Goal: Task Accomplishment & Management: Manage account settings

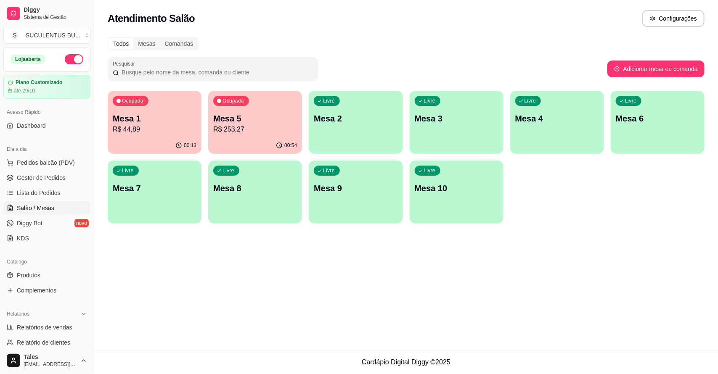
scroll to position [73, 0]
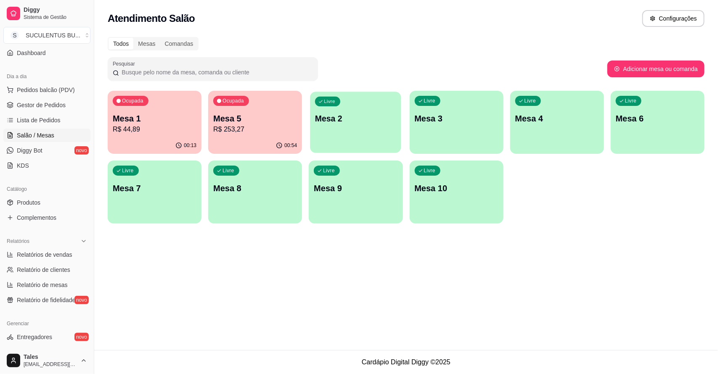
click at [367, 117] on p "Mesa 2" at bounding box center [355, 118] width 81 height 11
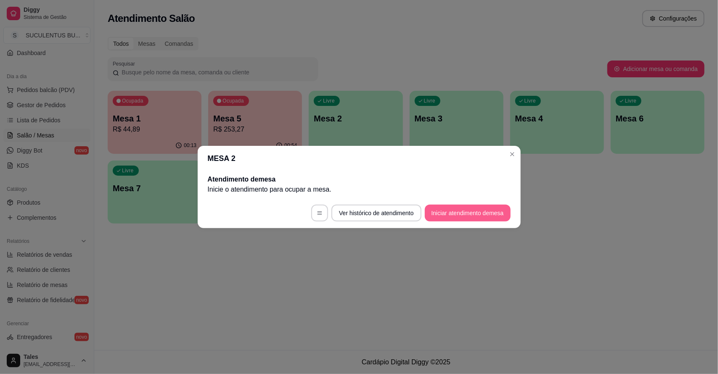
click at [447, 211] on button "Iniciar atendimento de mesa" at bounding box center [468, 213] width 86 height 17
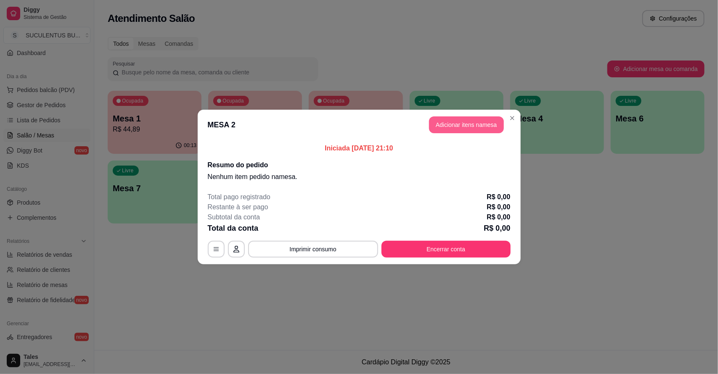
click at [472, 120] on button "Adicionar itens na mesa" at bounding box center [466, 124] width 75 height 17
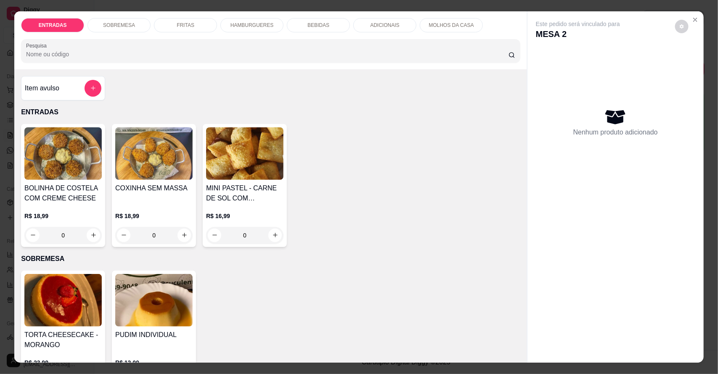
click at [236, 26] on p "HAMBURGUERES" at bounding box center [251, 25] width 43 height 7
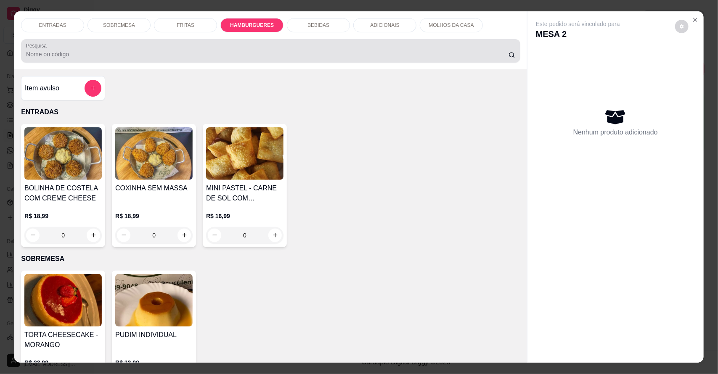
scroll to position [16, 0]
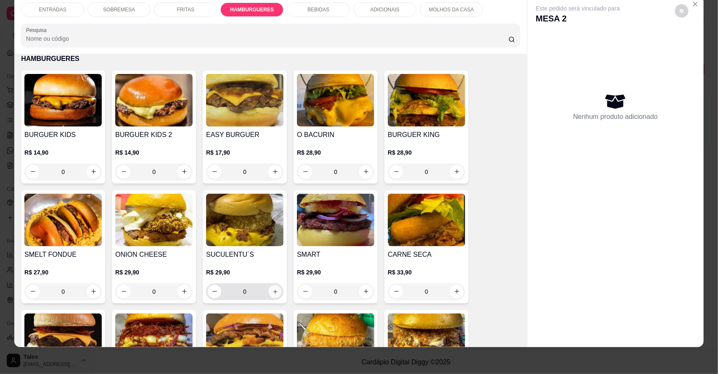
click at [272, 289] on icon "increase-product-quantity" at bounding box center [275, 291] width 6 height 6
type input "1"
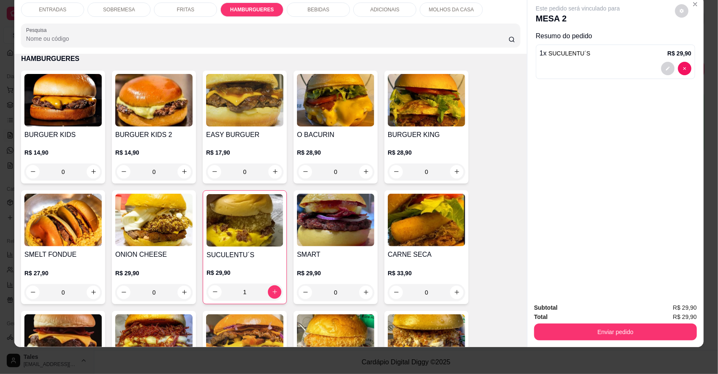
click at [330, 5] on div "BEBIDAS" at bounding box center [318, 10] width 63 height 14
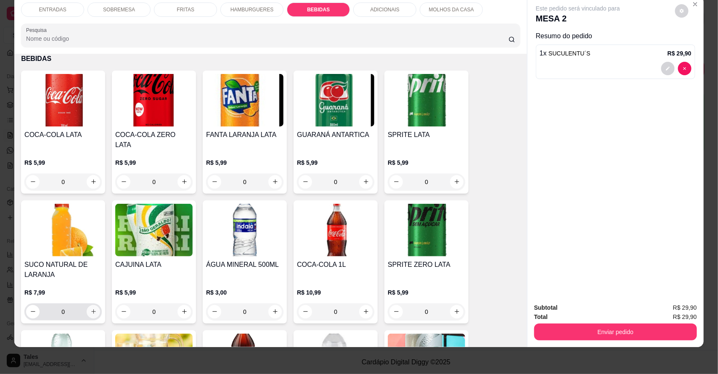
click at [90, 309] on icon "increase-product-quantity" at bounding box center [93, 312] width 6 height 6
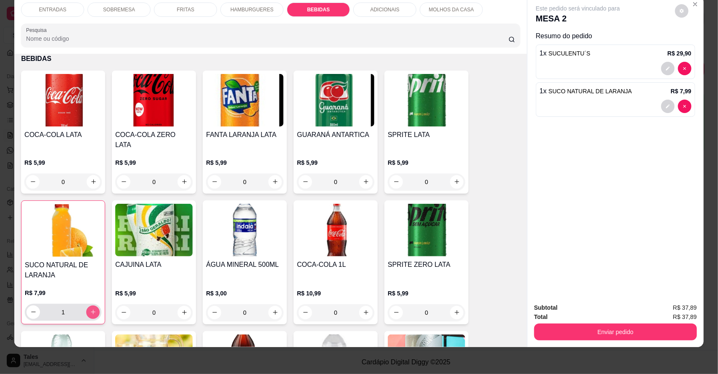
type input "1"
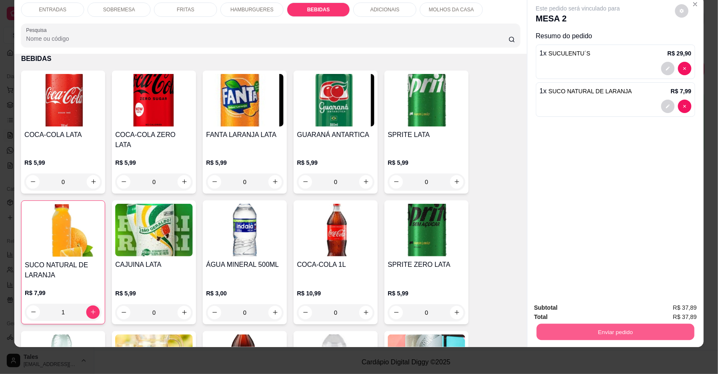
click at [559, 331] on button "Enviar pedido" at bounding box center [615, 332] width 158 height 16
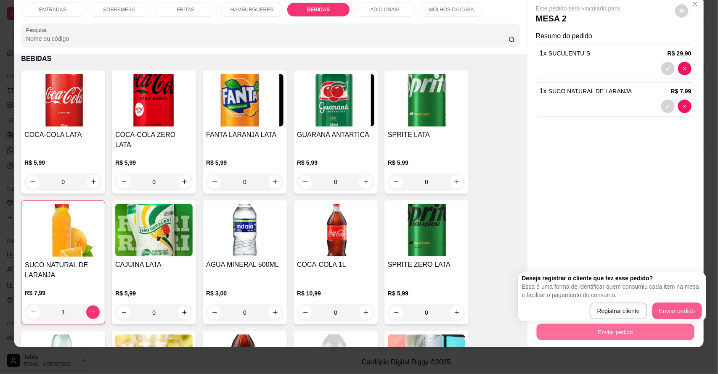
click at [661, 308] on button "Enviar pedido" at bounding box center [677, 311] width 50 height 17
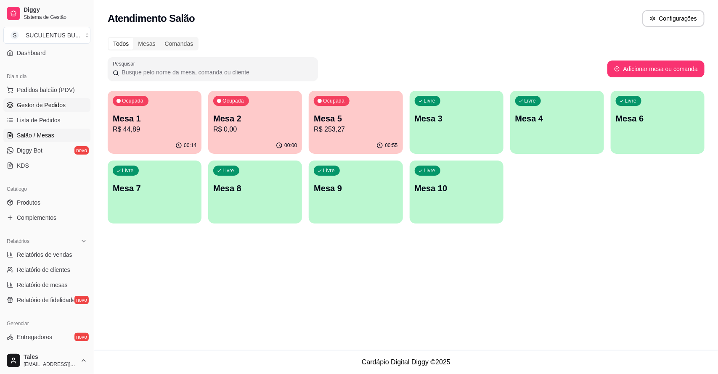
click at [45, 104] on span "Gestor de Pedidos" at bounding box center [41, 105] width 49 height 8
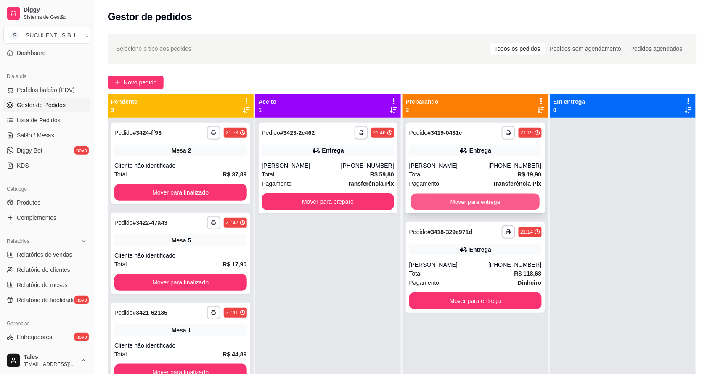
click at [438, 201] on button "Mover para entrega" at bounding box center [475, 202] width 128 height 16
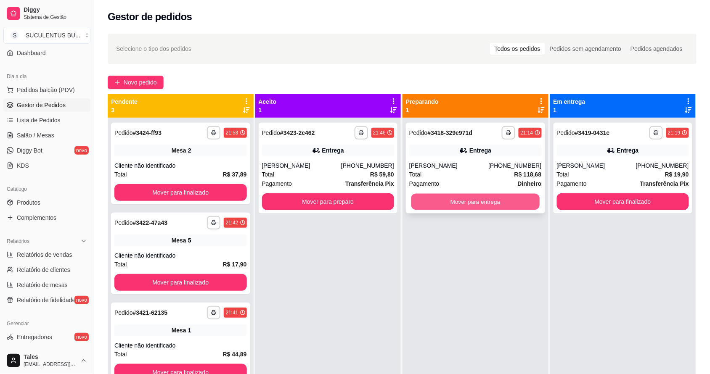
click at [501, 198] on button "Mover para entrega" at bounding box center [475, 202] width 128 height 16
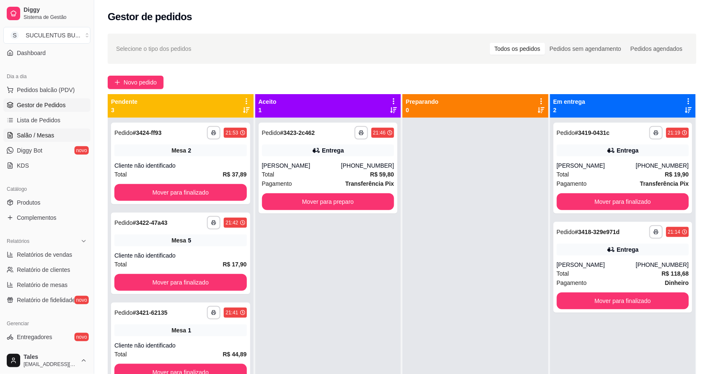
click at [36, 135] on span "Salão / Mesas" at bounding box center [35, 135] width 37 height 8
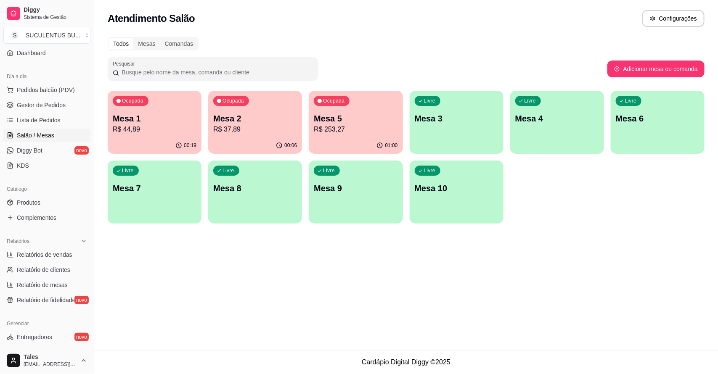
click at [335, 116] on p "Mesa 5" at bounding box center [356, 119] width 84 height 12
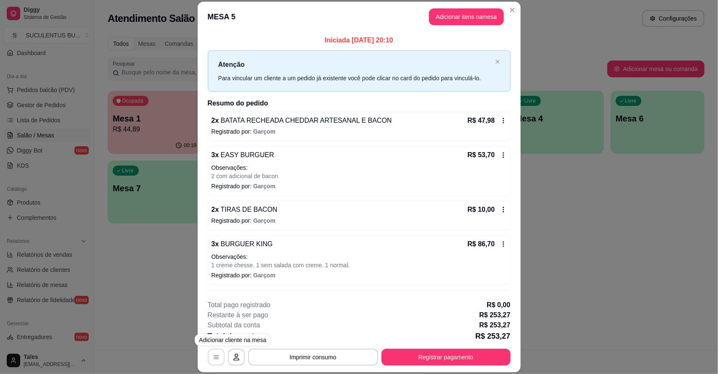
click at [216, 357] on button "button" at bounding box center [216, 357] width 17 height 17
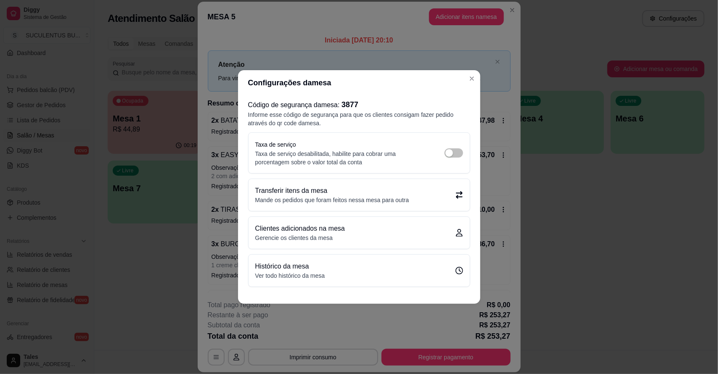
click at [323, 271] on p "Histórico da mesa" at bounding box center [290, 267] width 70 height 10
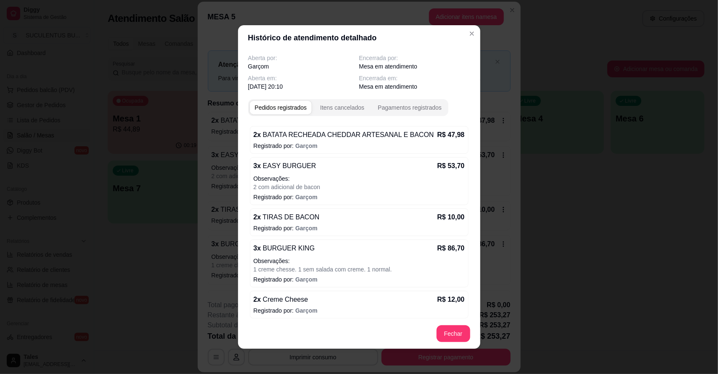
scroll to position [158, 0]
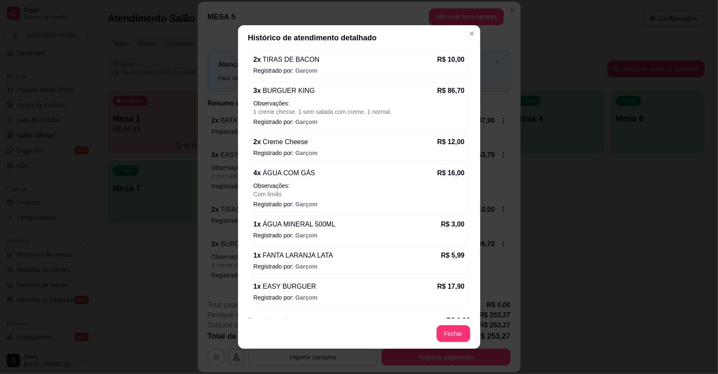
click at [327, 185] on p "Observações:" at bounding box center [359, 186] width 211 height 8
drag, startPoint x: 327, startPoint y: 185, endPoint x: 304, endPoint y: 188, distance: 23.3
click at [304, 188] on p "Observações:" at bounding box center [359, 186] width 211 height 8
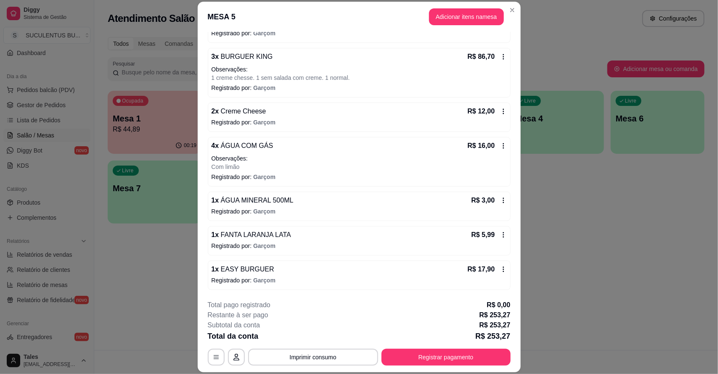
scroll to position [25, 0]
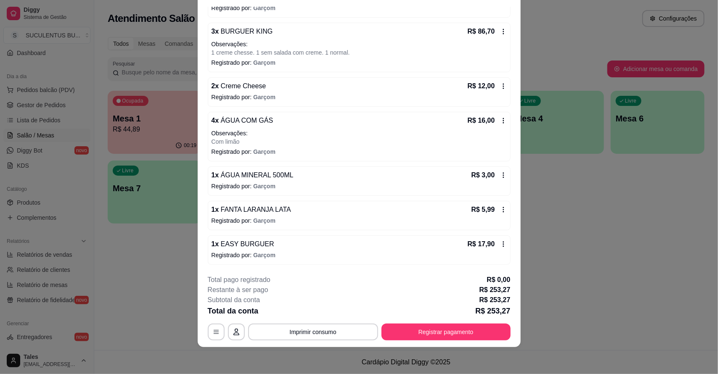
click at [500, 121] on icon at bounding box center [503, 120] width 7 height 7
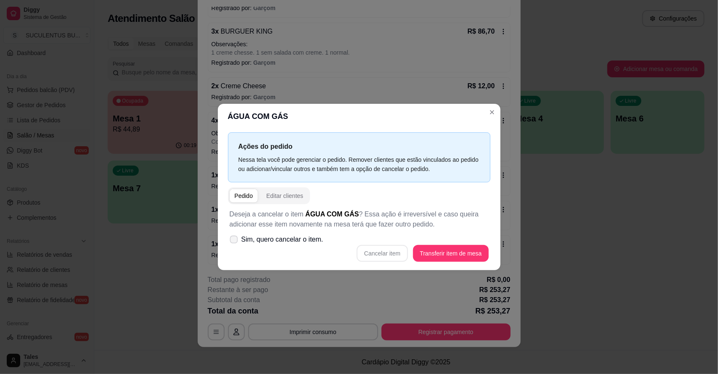
click at [232, 238] on icon at bounding box center [233, 239] width 6 height 5
click at [232, 241] on input "Sim, quero cancelar o item." at bounding box center [231, 243] width 5 height 5
checkbox input "true"
click at [375, 257] on button "Cancelar item" at bounding box center [382, 253] width 51 height 17
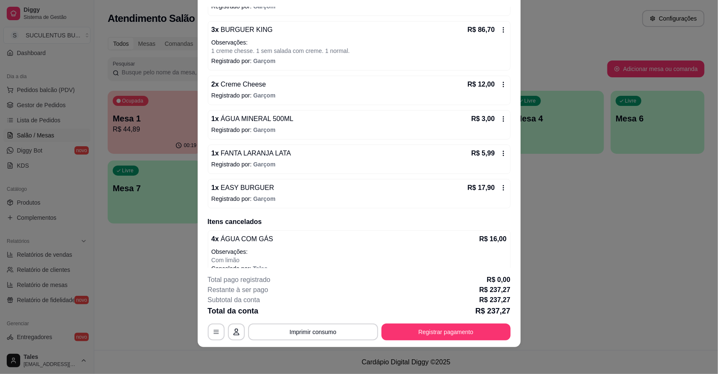
click at [491, 113] on div "1 x ÁGUA MINERAL 500ML R$ 3,00 Registrado por: Garçom" at bounding box center [359, 124] width 303 height 29
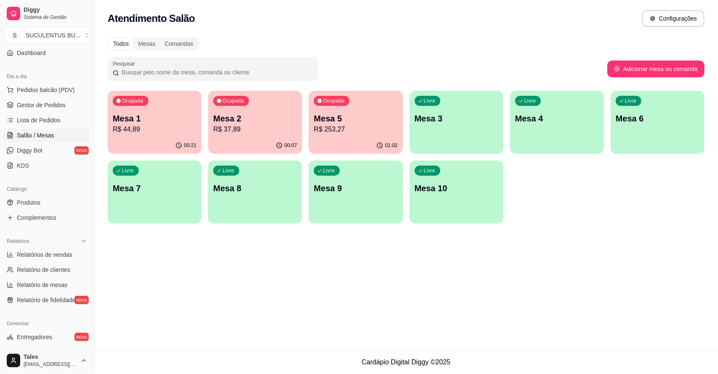
click at [329, 121] on p "Mesa 5" at bounding box center [356, 119] width 84 height 12
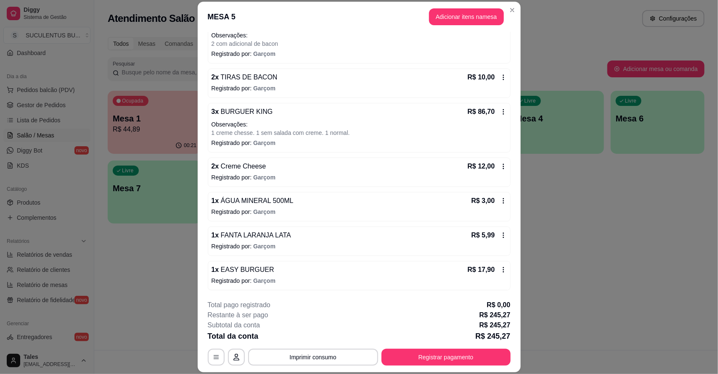
scroll to position [0, 0]
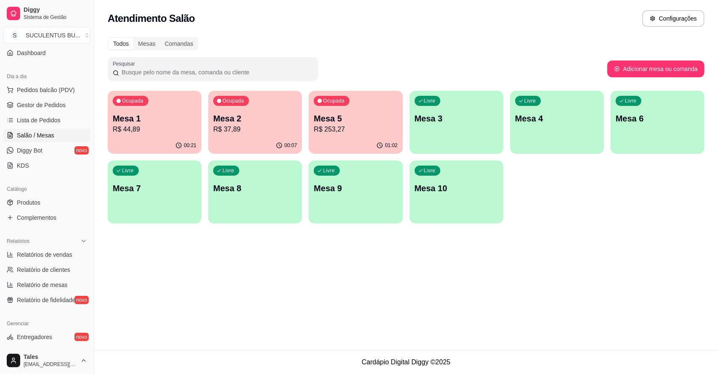
click at [368, 121] on p "Mesa 5" at bounding box center [356, 119] width 84 height 12
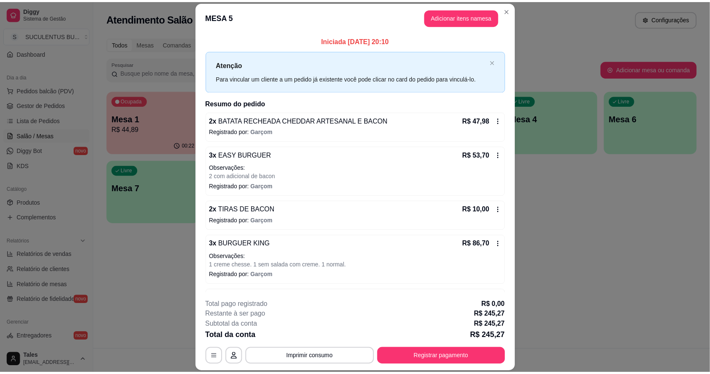
scroll to position [105, 0]
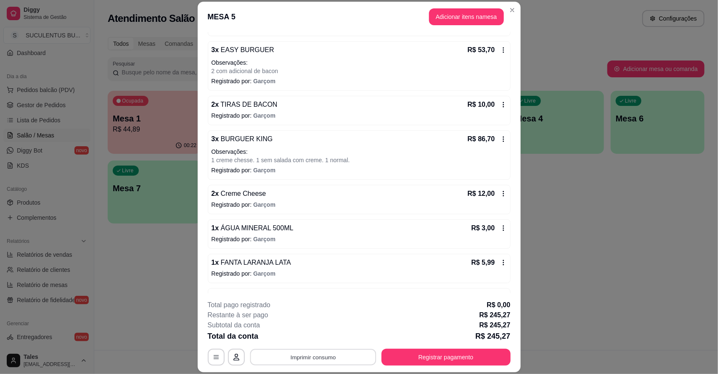
click at [301, 360] on button "Imprimir consumo" at bounding box center [313, 357] width 126 height 16
click at [320, 339] on button "IMPRESSORA CAIXA" at bounding box center [311, 337] width 69 height 13
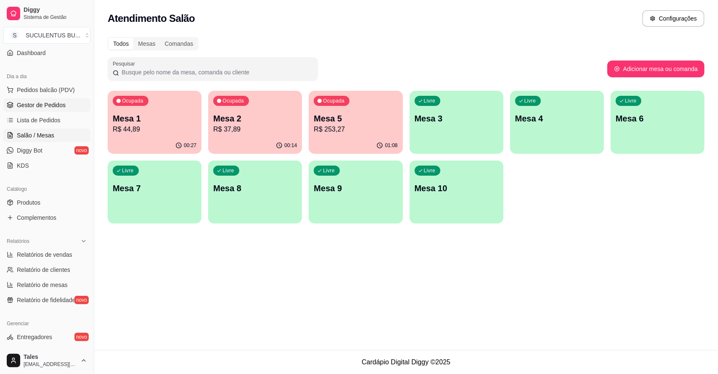
click at [53, 102] on span "Gestor de Pedidos" at bounding box center [41, 105] width 49 height 8
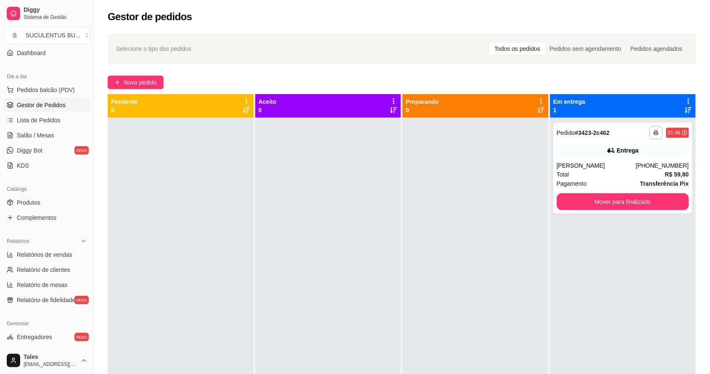
scroll to position [14, 0]
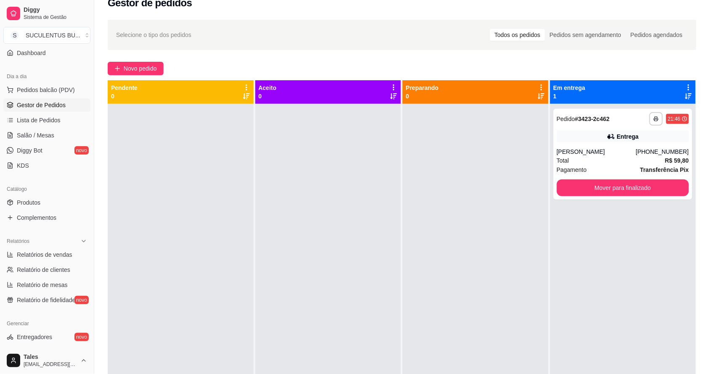
click at [49, 143] on ul "Pedidos balcão (PDV) Gestor de Pedidos Lista de Pedidos Salão / Mesas Diggy Bot…" at bounding box center [46, 127] width 87 height 89
click at [51, 139] on span "Salão / Mesas" at bounding box center [35, 135] width 37 height 8
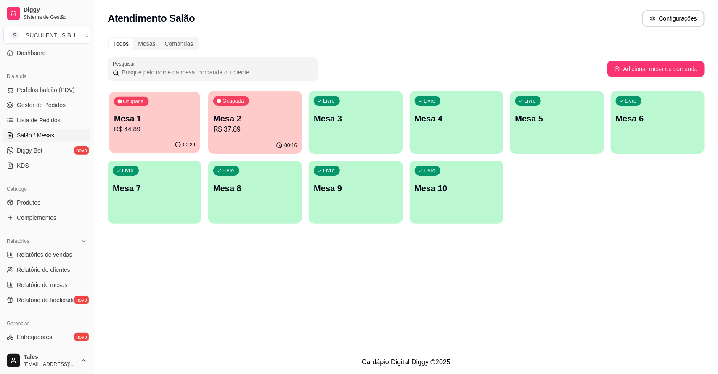
click at [163, 120] on p "Mesa 1" at bounding box center [154, 118] width 81 height 11
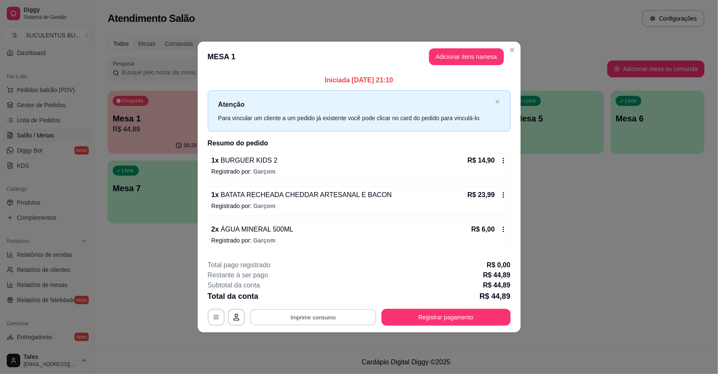
click at [316, 318] on button "Imprimir consumo" at bounding box center [313, 317] width 126 height 16
click at [322, 301] on button "IMPRESSORA CAIXA" at bounding box center [315, 297] width 69 height 13
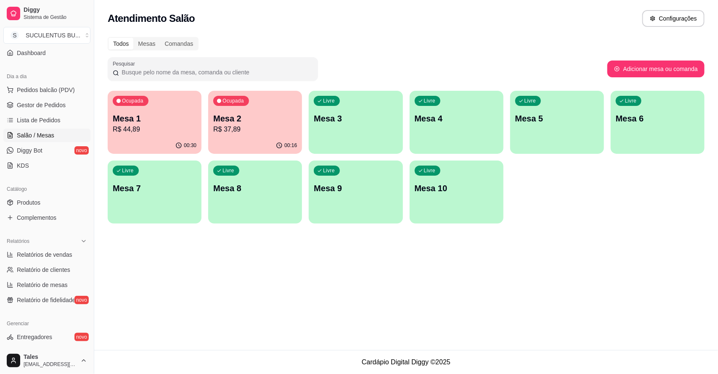
click at [149, 125] on p "R$ 44,89" at bounding box center [155, 129] width 84 height 10
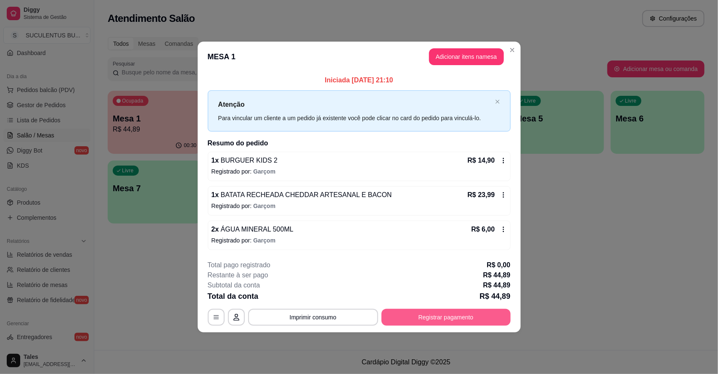
click at [464, 322] on button "Registrar pagamento" at bounding box center [445, 317] width 129 height 17
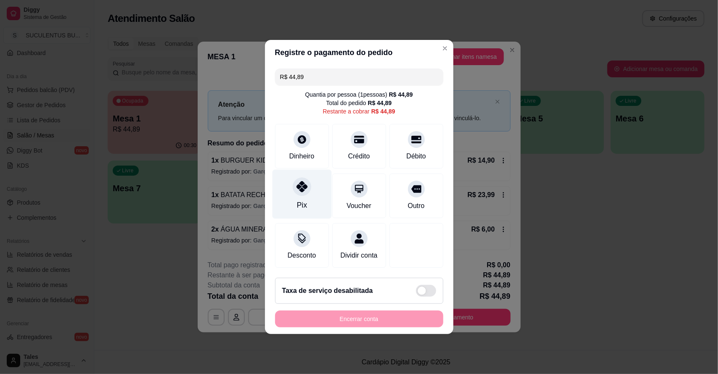
click at [297, 185] on icon at bounding box center [301, 186] width 11 height 11
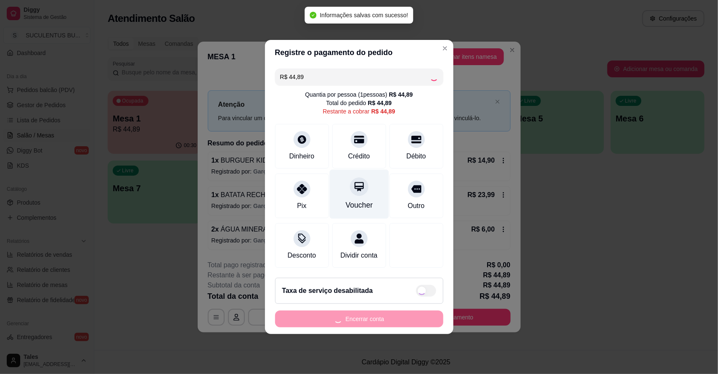
type input "R$ 0,00"
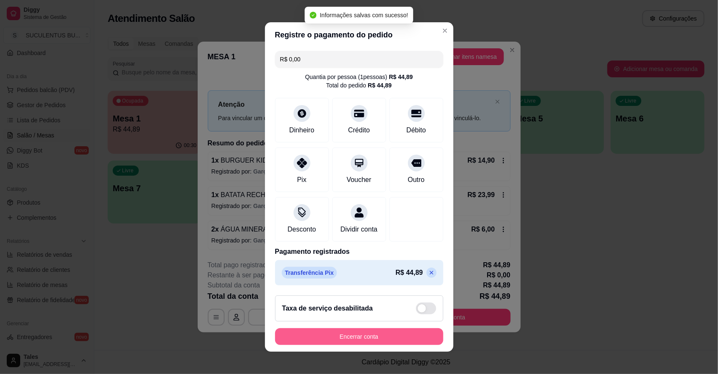
click at [343, 334] on button "Encerrar conta" at bounding box center [359, 336] width 168 height 17
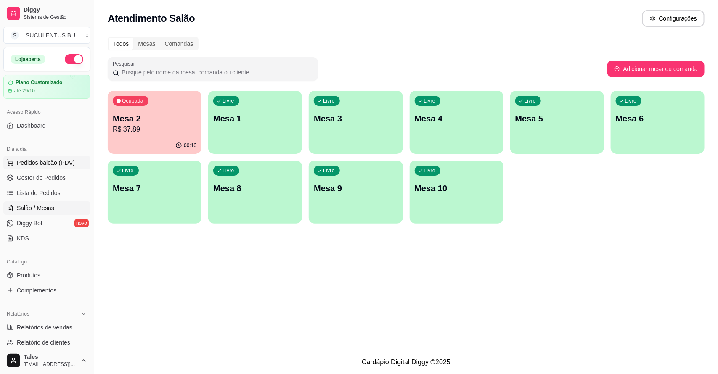
click at [51, 163] on span "Pedidos balcão (PDV)" at bounding box center [46, 163] width 58 height 8
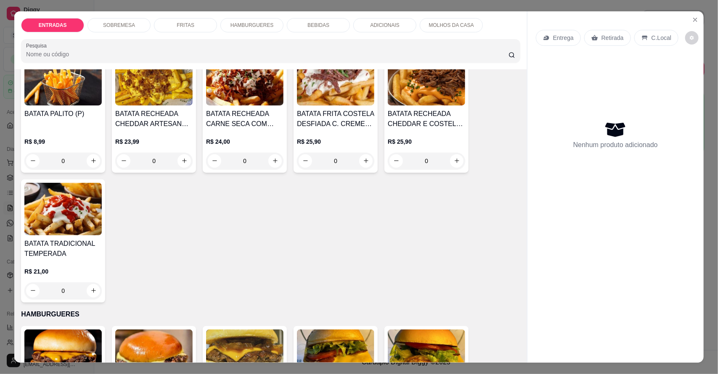
scroll to position [473, 0]
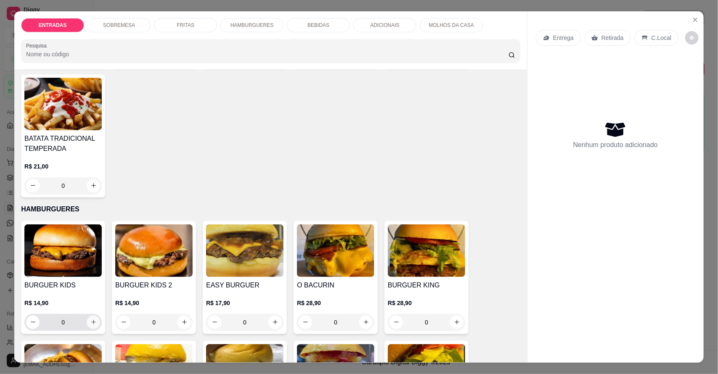
click at [90, 322] on icon "increase-product-quantity" at bounding box center [93, 322] width 6 height 6
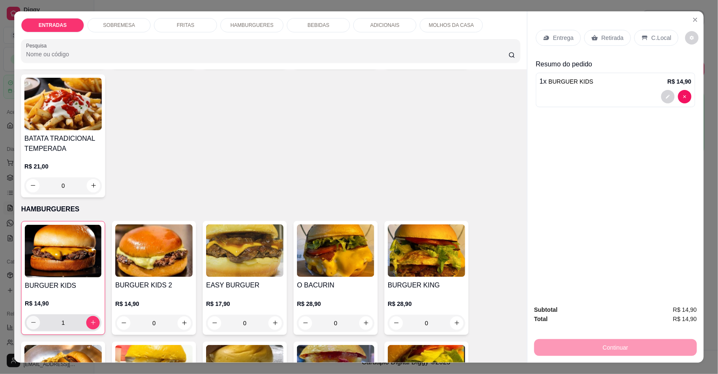
click at [33, 321] on button "decrease-product-quantity" at bounding box center [32, 322] width 13 height 13
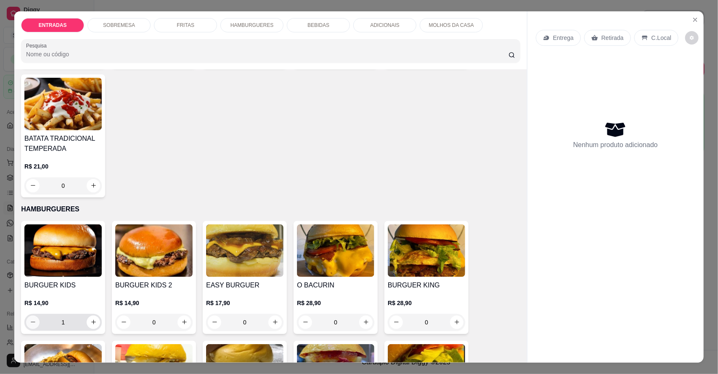
type input "0"
click at [182, 324] on icon "increase-product-quantity" at bounding box center [184, 322] width 5 height 5
type input "1"
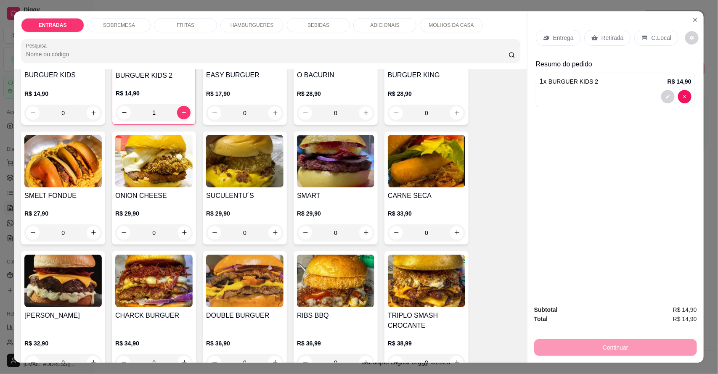
scroll to position [788, 0]
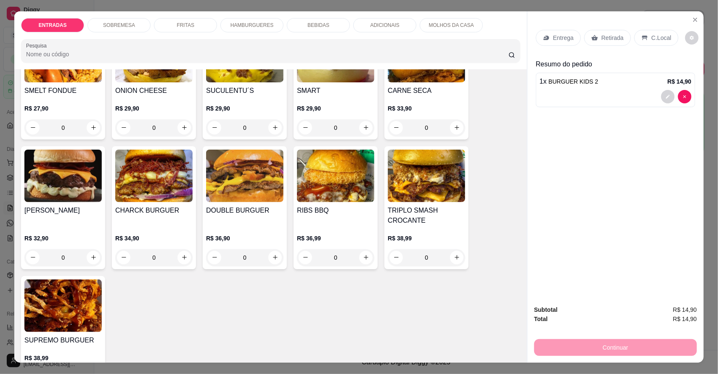
drag, startPoint x: 193, startPoint y: 303, endPoint x: 196, endPoint y: 299, distance: 4.5
click at [195, 302] on div "BURGUER KIDS R$ 14,90 0 BURGUER KIDS 2 R$ 14,90 1 EASY BURGUER R$ 17,90 0 O BAC…" at bounding box center [270, 148] width 499 height 484
click at [238, 266] on div "R$ 36,90 0" at bounding box center [244, 250] width 77 height 32
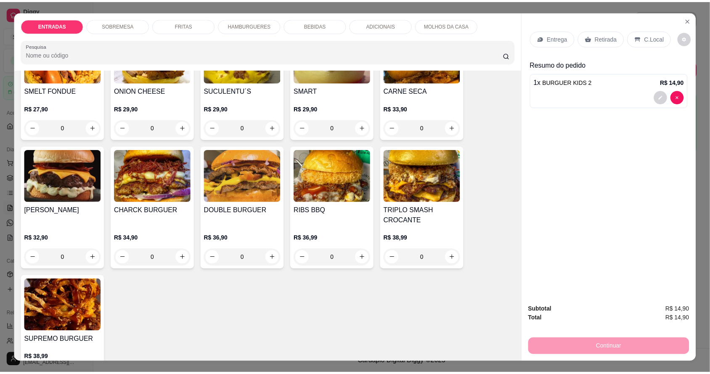
scroll to position [736, 0]
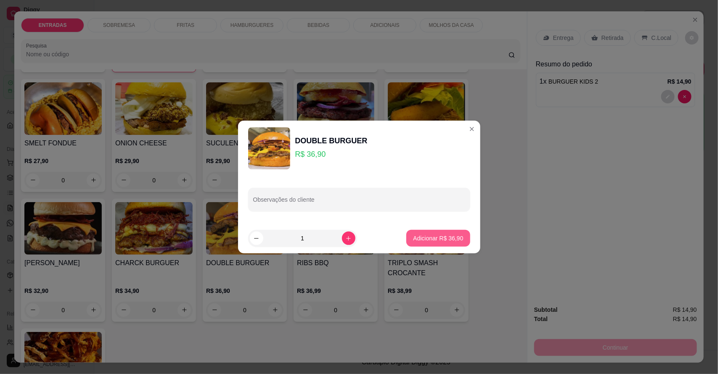
click at [424, 236] on p "Adicionar R$ 36,90" at bounding box center [438, 238] width 50 height 8
type input "1"
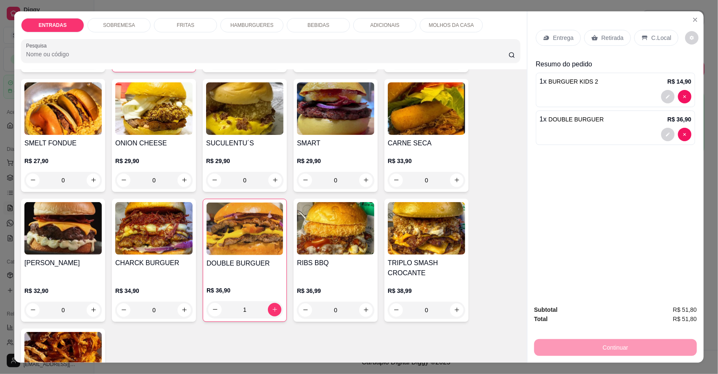
click at [563, 40] on p "Entrega" at bounding box center [563, 38] width 21 height 8
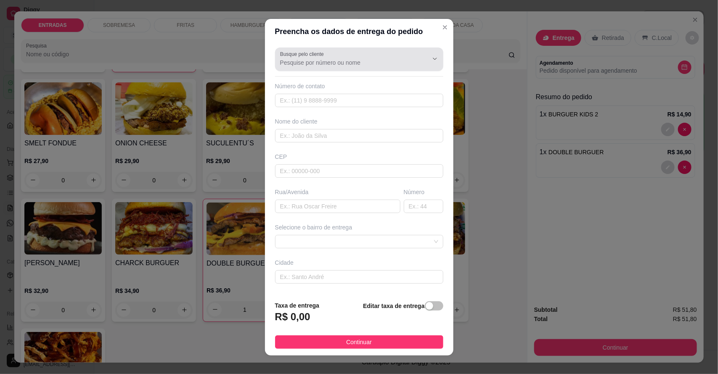
click at [338, 65] on input "Busque pelo cliente" at bounding box center [347, 62] width 135 height 8
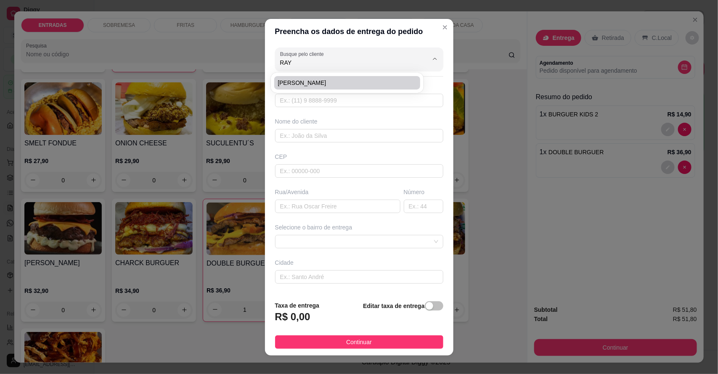
click at [310, 79] on span "[PERSON_NAME]" at bounding box center [342, 83] width 131 height 8
type input "[PERSON_NAME]"
type input "88994905929"
type input "[PERSON_NAME]"
type input "63155000"
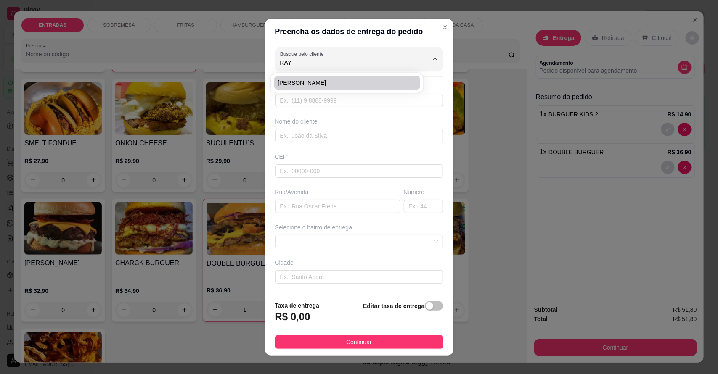
type input "[GEOGRAPHIC_DATA][PERSON_NAME]"
type input "S/N"
type input "Salitre"
type input "Ao lado da [DEMOGRAPHIC_DATA] [DEMOGRAPHIC_DATA]"
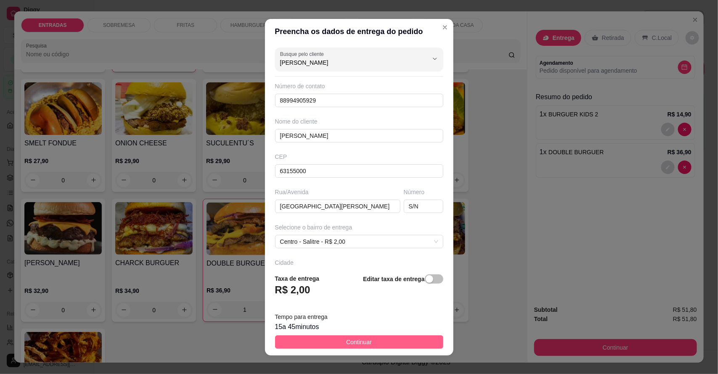
click at [347, 344] on span "Continuar" at bounding box center [359, 342] width 26 height 9
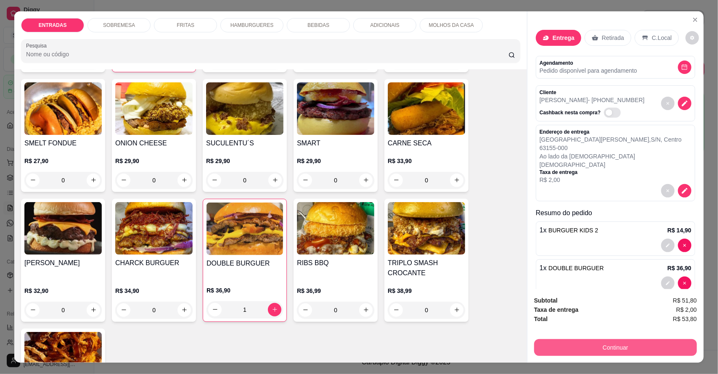
click at [592, 351] on button "Continuar" at bounding box center [615, 347] width 163 height 17
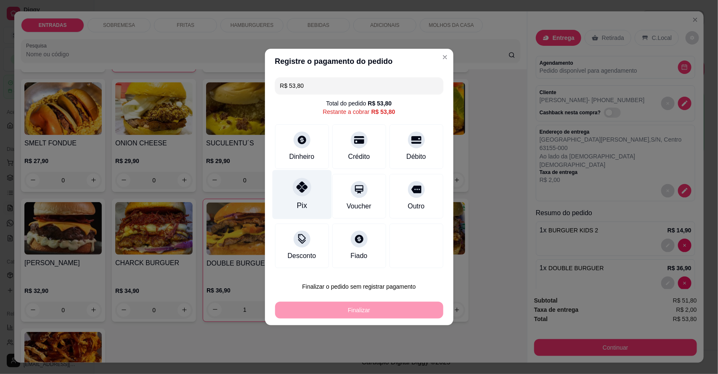
click at [323, 191] on div "Pix" at bounding box center [301, 194] width 59 height 49
type input "R$ 0,00"
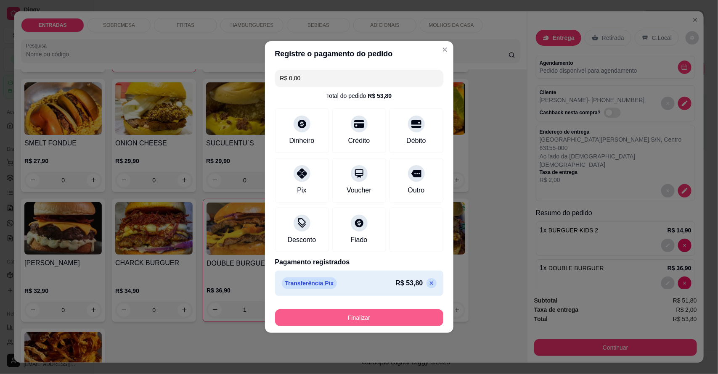
click at [378, 316] on button "Finalizar" at bounding box center [359, 317] width 168 height 17
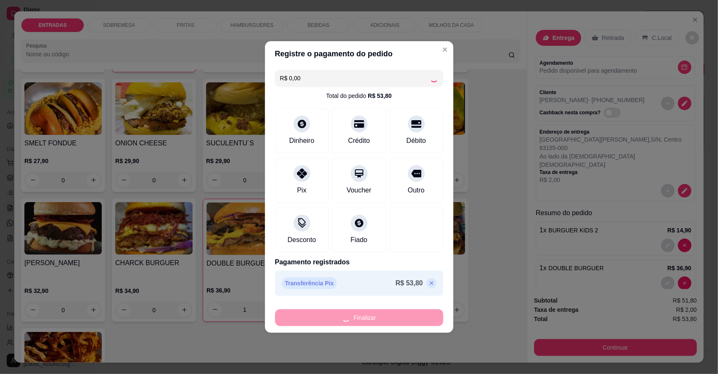
type input "0"
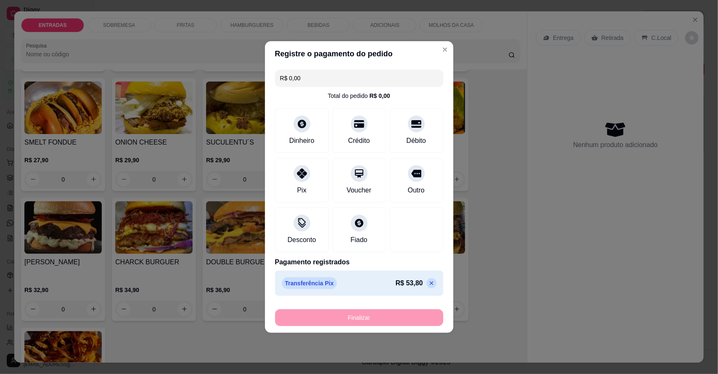
type input "-R$ 53,80"
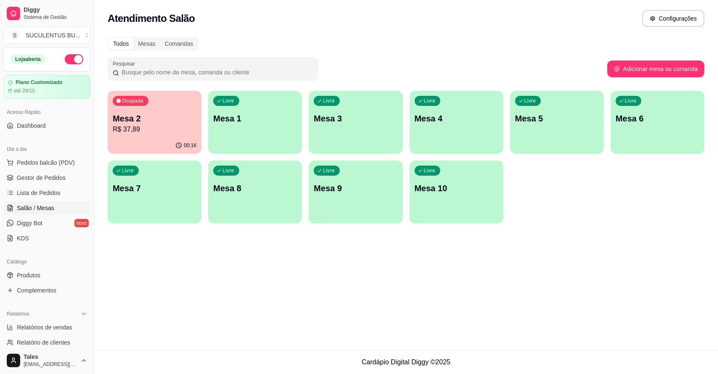
click at [180, 125] on p "R$ 37,89" at bounding box center [155, 129] width 84 height 10
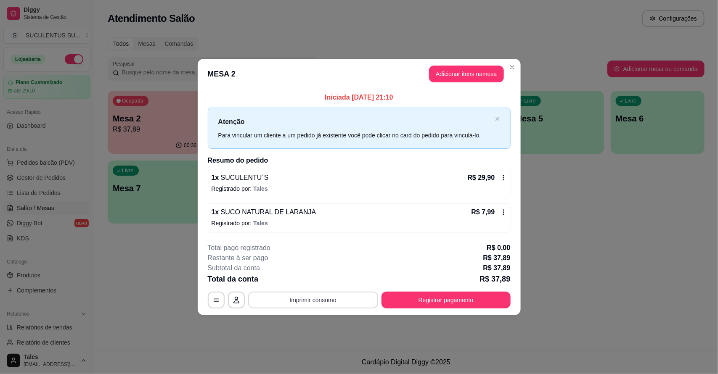
click at [308, 301] on button "Imprimir consumo" at bounding box center [313, 300] width 130 height 17
click at [319, 283] on button "IMPRESSORA CAIXA" at bounding box center [315, 280] width 69 height 13
click at [511, 69] on icon "Close" at bounding box center [512, 67] width 7 height 7
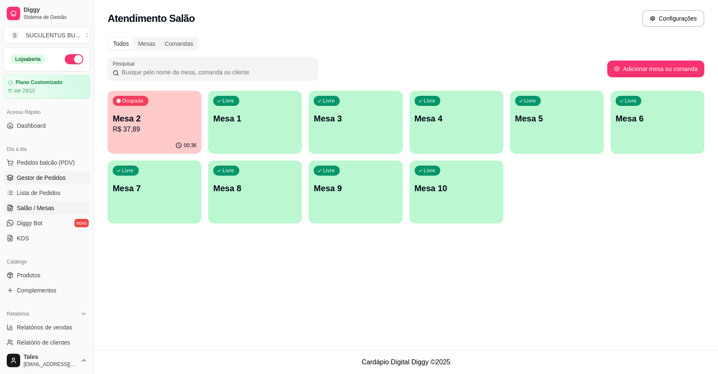
click at [24, 174] on span "Gestor de Pedidos" at bounding box center [41, 178] width 49 height 8
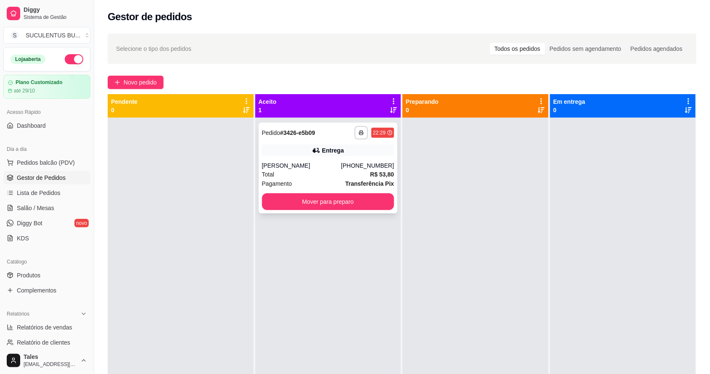
click at [324, 177] on div "Total R$ 53,80" at bounding box center [328, 174] width 132 height 9
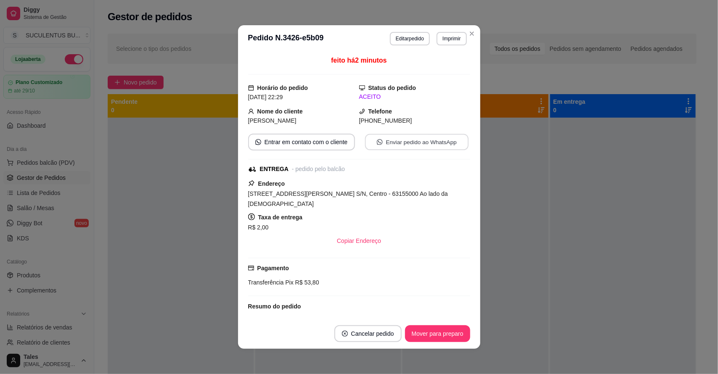
click at [402, 145] on button "Enviar pedido ao WhatsApp" at bounding box center [416, 142] width 103 height 16
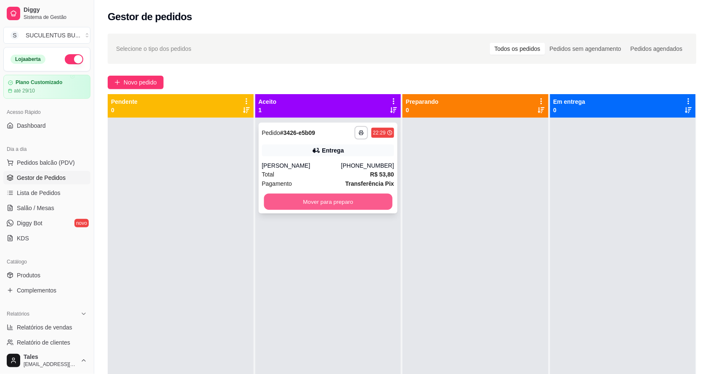
click at [384, 195] on button "Mover para preparo" at bounding box center [328, 202] width 128 height 16
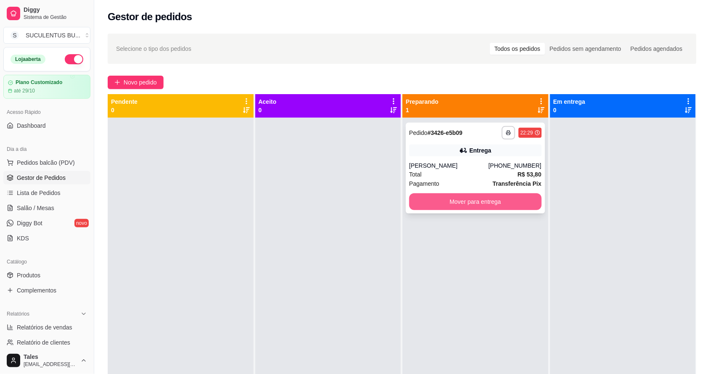
click at [457, 202] on button "Mover para entrega" at bounding box center [475, 201] width 132 height 17
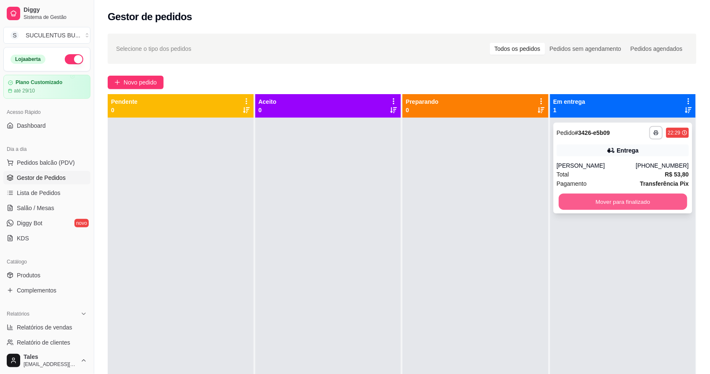
click at [581, 198] on button "Mover para finalizado" at bounding box center [622, 202] width 128 height 16
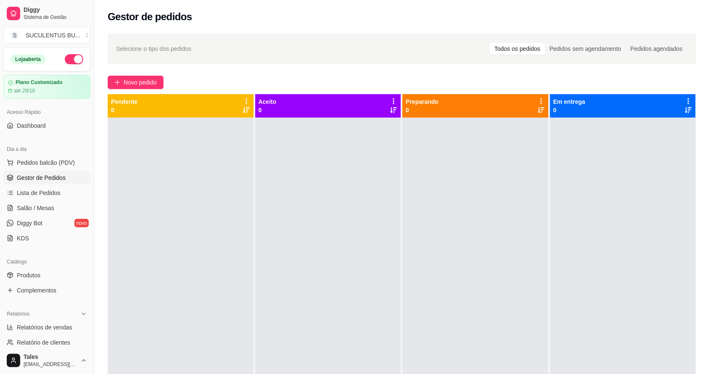
click at [27, 179] on span "Gestor de Pedidos" at bounding box center [41, 178] width 49 height 8
click at [33, 193] on span "Lista de Pedidos" at bounding box center [39, 193] width 44 height 8
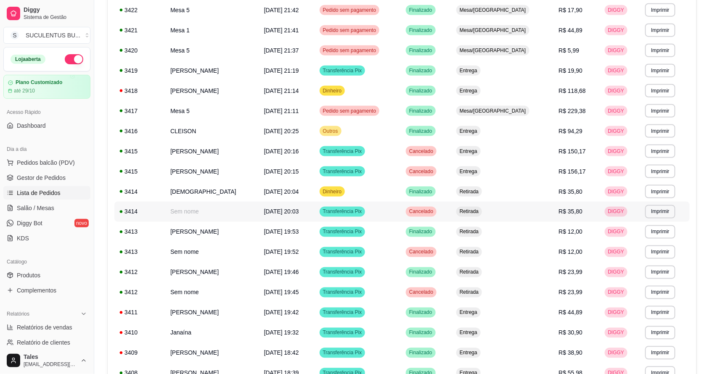
scroll to position [333, 0]
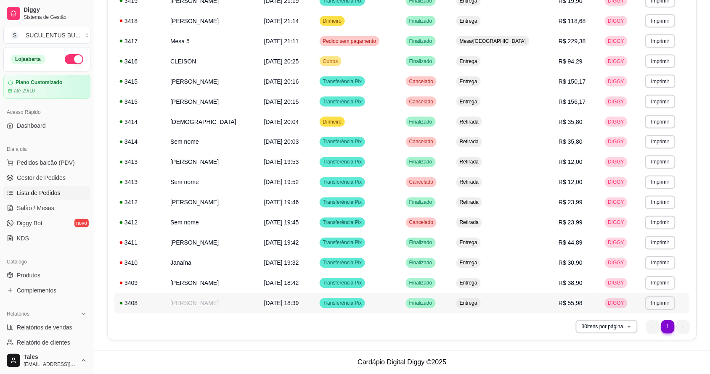
click at [355, 305] on span "Transferência Pix" at bounding box center [342, 303] width 42 height 7
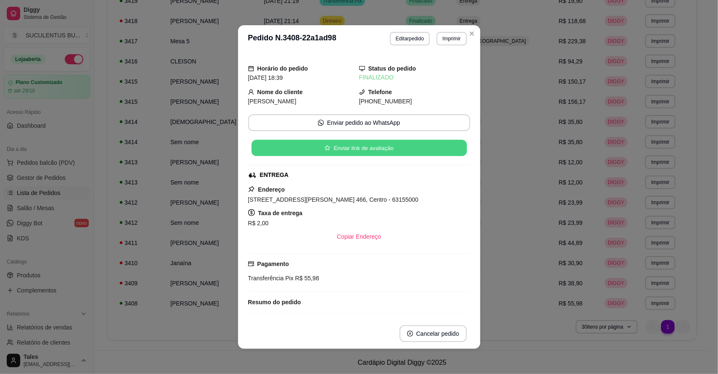
click at [368, 150] on button "Enviar link de avaliação" at bounding box center [358, 148] width 215 height 16
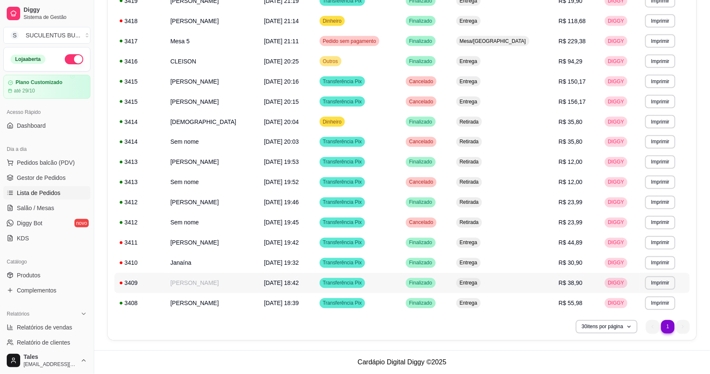
click at [219, 285] on td "[PERSON_NAME]" at bounding box center [212, 283] width 94 height 20
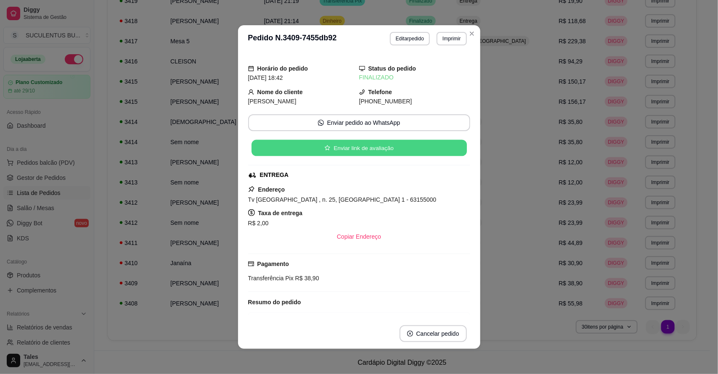
click at [318, 144] on button "Enviar link de avaliação" at bounding box center [358, 148] width 215 height 16
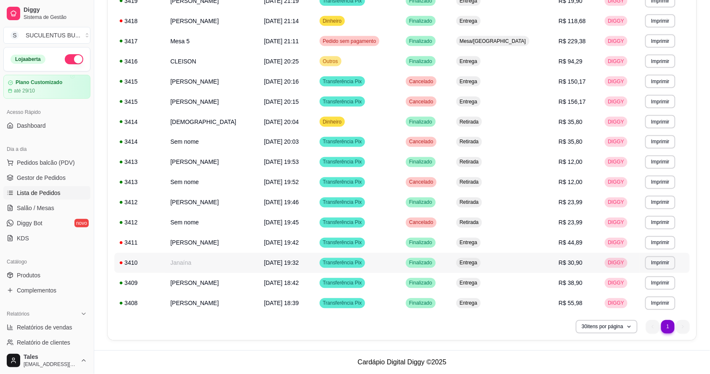
click at [213, 264] on td "Janaína" at bounding box center [212, 263] width 94 height 20
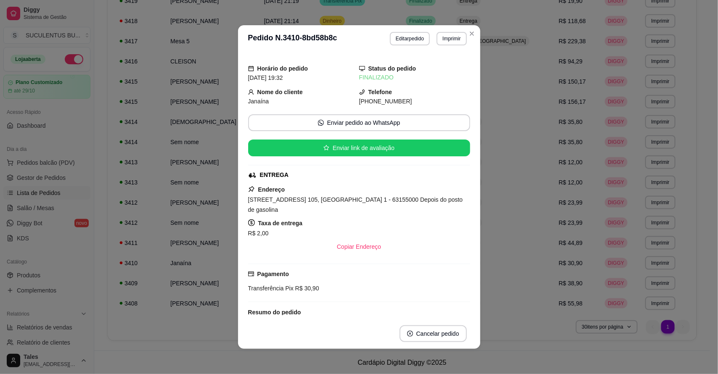
click at [348, 150] on button "Enviar link de avaliação" at bounding box center [359, 148] width 222 height 17
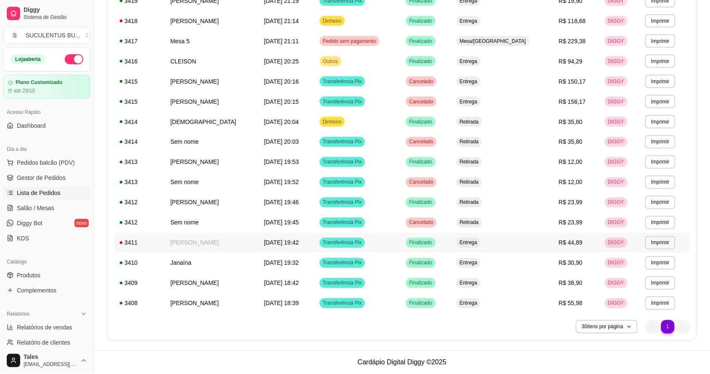
click at [213, 241] on td "[PERSON_NAME]" at bounding box center [212, 243] width 94 height 20
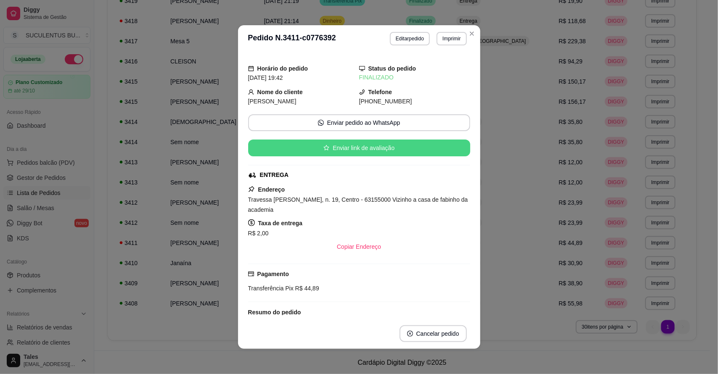
click at [353, 152] on button "Enviar link de avaliação" at bounding box center [359, 148] width 222 height 17
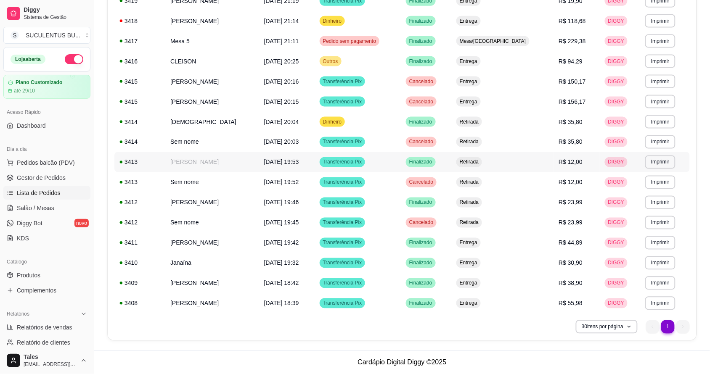
click at [211, 164] on td "[PERSON_NAME]" at bounding box center [212, 162] width 94 height 20
click at [222, 124] on td "[DEMOGRAPHIC_DATA]" at bounding box center [212, 122] width 94 height 20
click at [218, 102] on td "[PERSON_NAME]" at bounding box center [212, 102] width 94 height 20
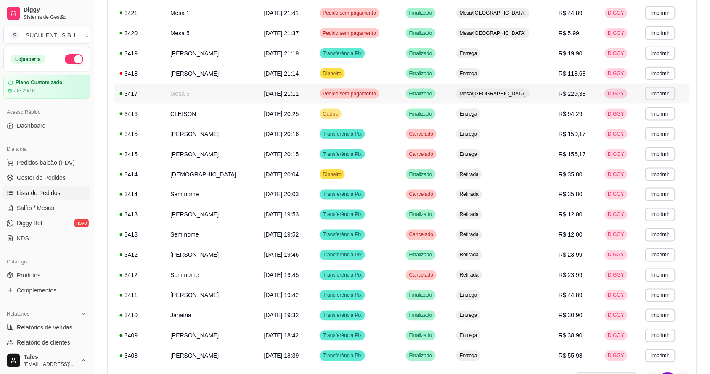
scroll to position [227, 0]
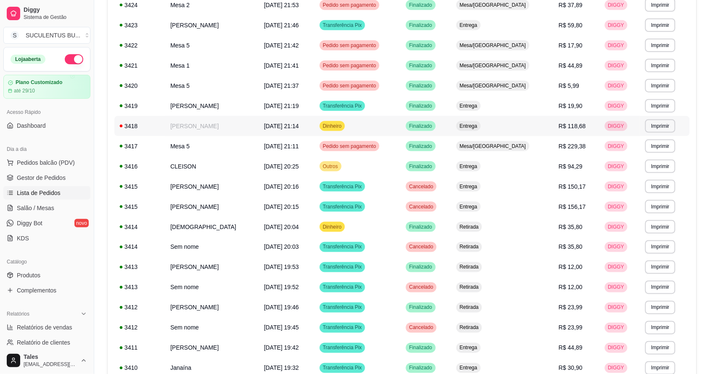
click at [230, 127] on td "[PERSON_NAME]" at bounding box center [212, 126] width 94 height 20
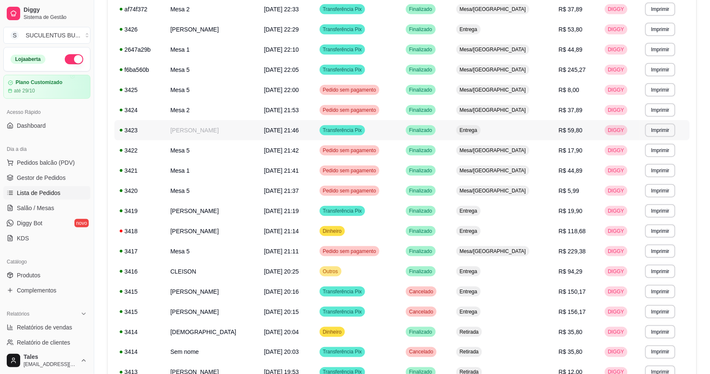
click at [213, 125] on td "[PERSON_NAME]" at bounding box center [212, 130] width 94 height 20
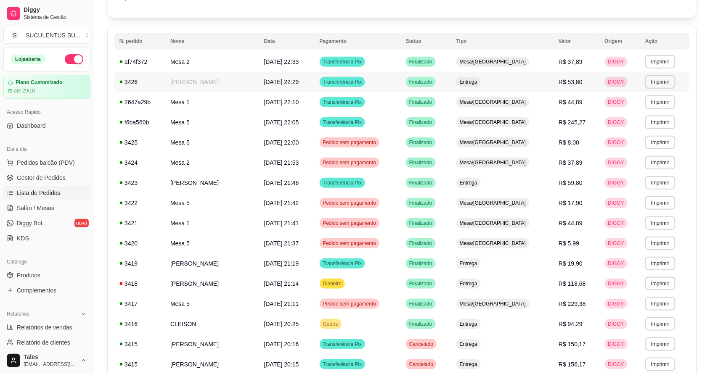
click at [203, 87] on td "[PERSON_NAME]" at bounding box center [212, 82] width 94 height 20
click at [52, 327] on span "Relatórios de vendas" at bounding box center [44, 327] width 55 height 8
select select "ALL"
select select "0"
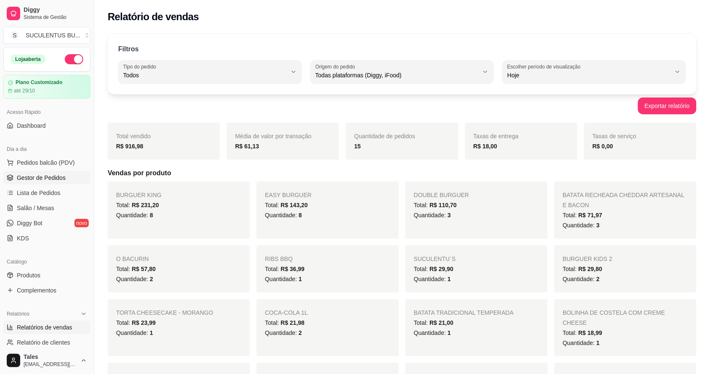
click at [52, 178] on span "Gestor de Pedidos" at bounding box center [41, 178] width 49 height 8
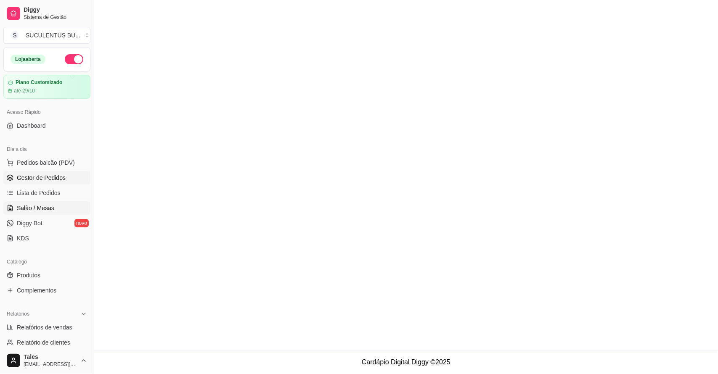
click at [41, 208] on span "Salão / Mesas" at bounding box center [35, 208] width 37 height 8
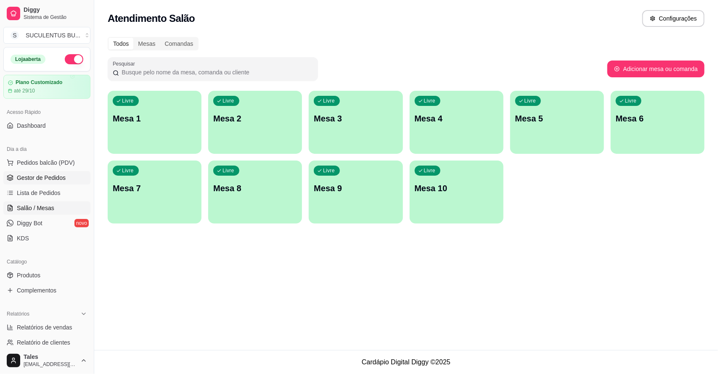
click at [47, 175] on span "Gestor de Pedidos" at bounding box center [41, 178] width 49 height 8
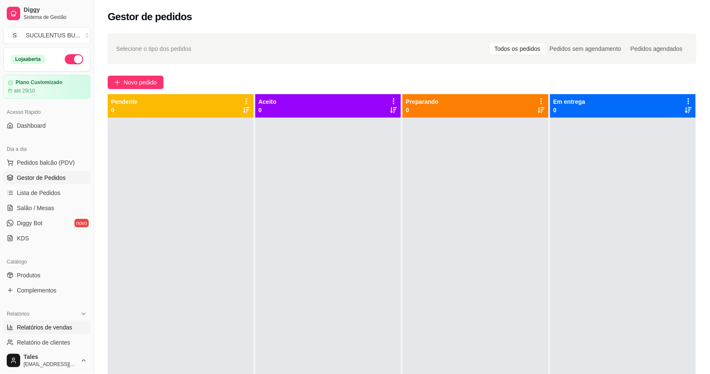
click at [55, 331] on span "Relatórios de vendas" at bounding box center [44, 327] width 55 height 8
select select "ALL"
select select "0"
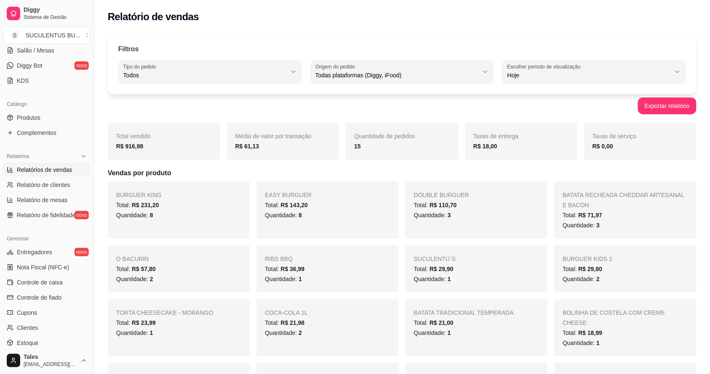
scroll to position [210, 0]
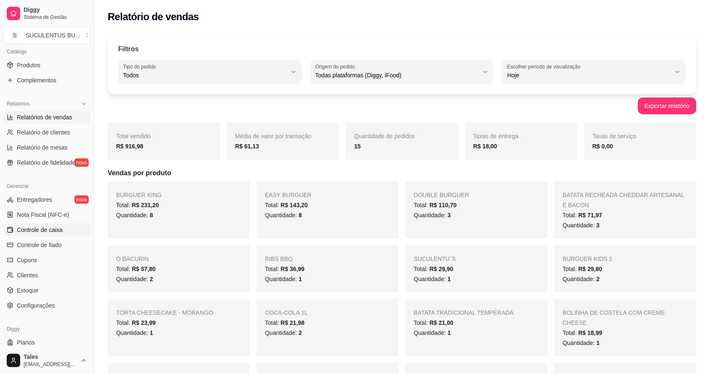
click at [45, 226] on span "Controle de caixa" at bounding box center [40, 230] width 46 height 8
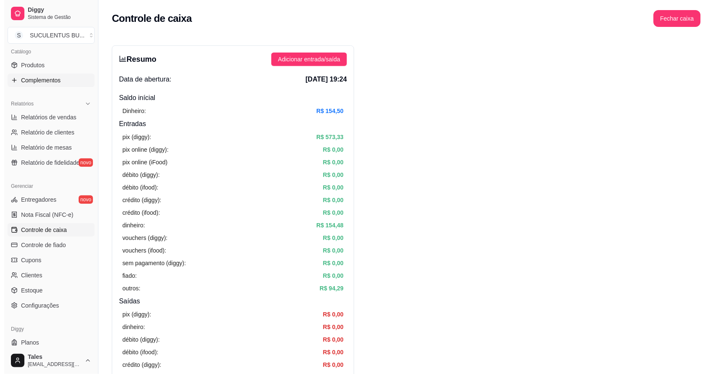
scroll to position [53, 0]
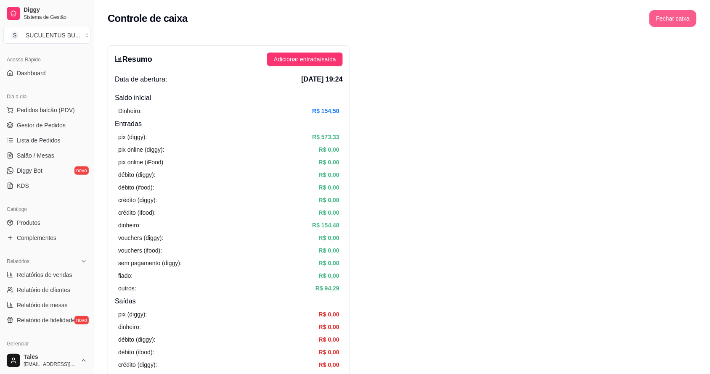
click at [669, 16] on button "Fechar caixa" at bounding box center [672, 18] width 47 height 17
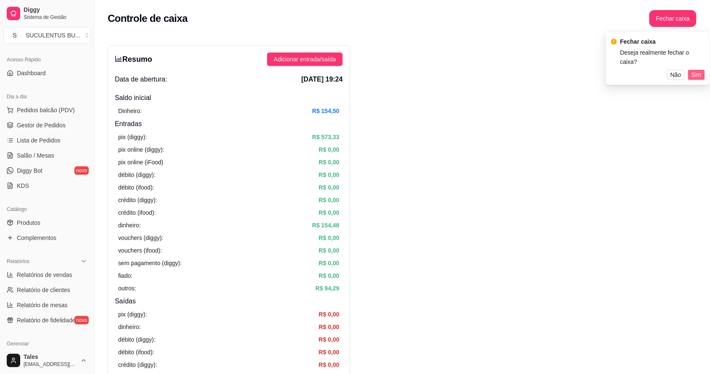
click at [695, 70] on span "Sim" at bounding box center [696, 74] width 10 height 9
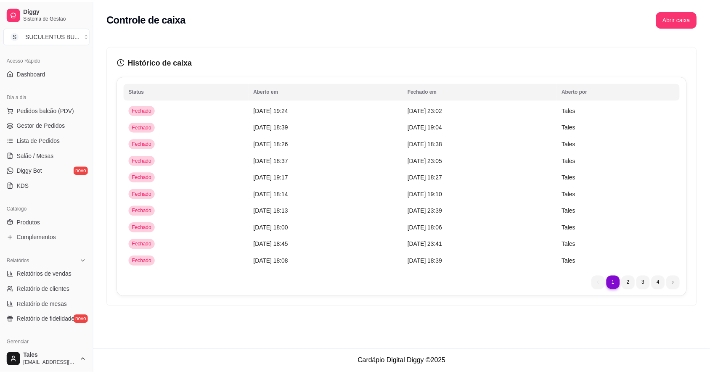
scroll to position [158, 0]
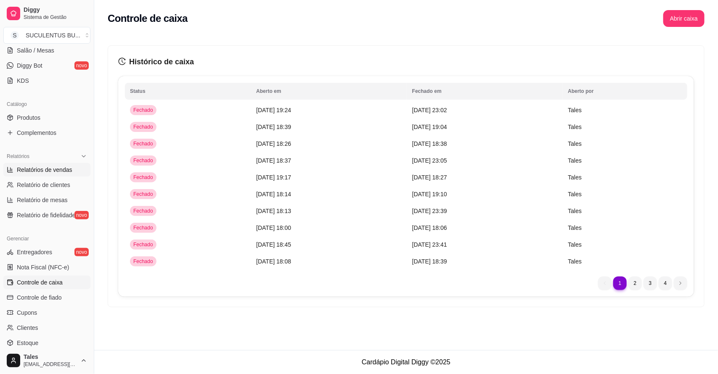
click at [56, 169] on span "Relatórios de vendas" at bounding box center [44, 170] width 55 height 8
select select "ALL"
select select "0"
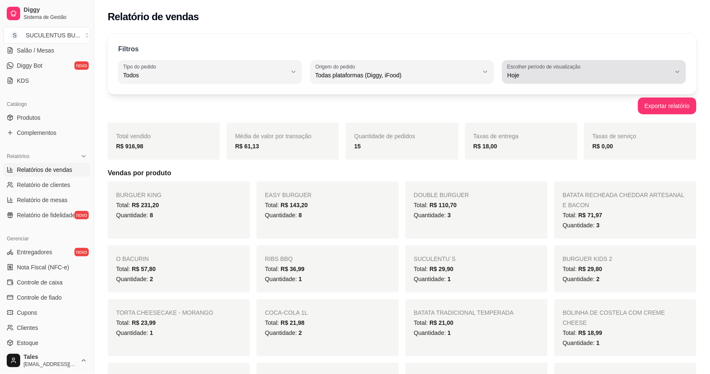
click at [542, 66] on label "Escolher período de visualização" at bounding box center [545, 66] width 76 height 7
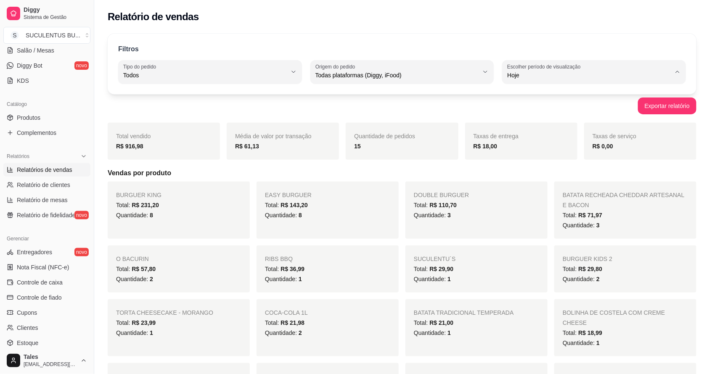
click at [561, 179] on span "Customizado" at bounding box center [590, 178] width 155 height 8
type input "-1"
select select "-1"
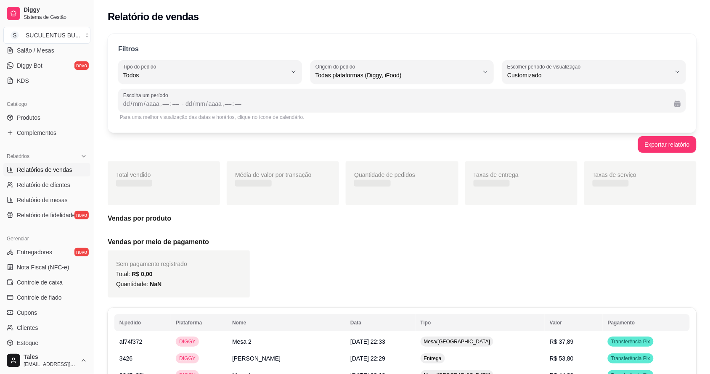
scroll to position [8, 0]
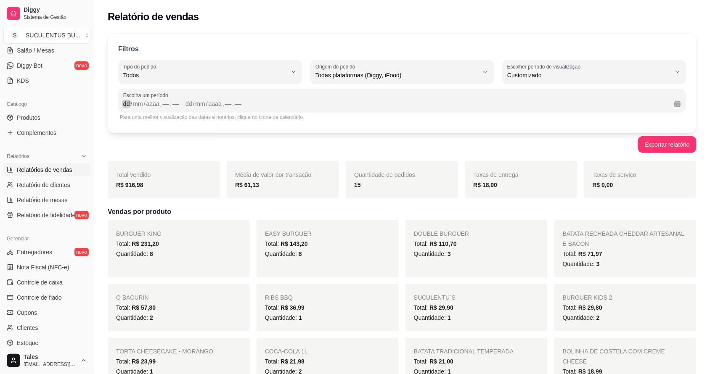
click at [129, 103] on div "dd" at bounding box center [126, 104] width 8 height 8
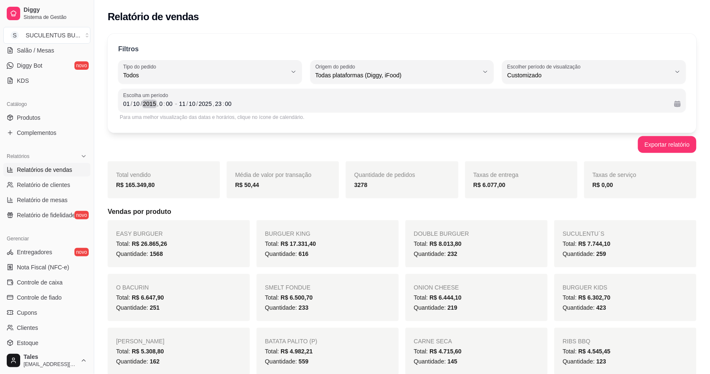
click at [154, 101] on div "2015" at bounding box center [149, 104] width 15 height 8
click at [156, 101] on div "2015" at bounding box center [149, 104] width 15 height 8
click at [156, 102] on div "2015" at bounding box center [149, 104] width 15 height 8
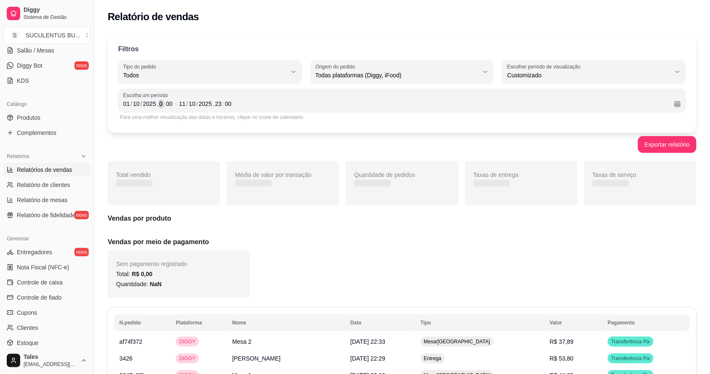
click at [323, 95] on span "Escolha um período" at bounding box center [402, 95] width 558 height 7
